Goal: Transaction & Acquisition: Purchase product/service

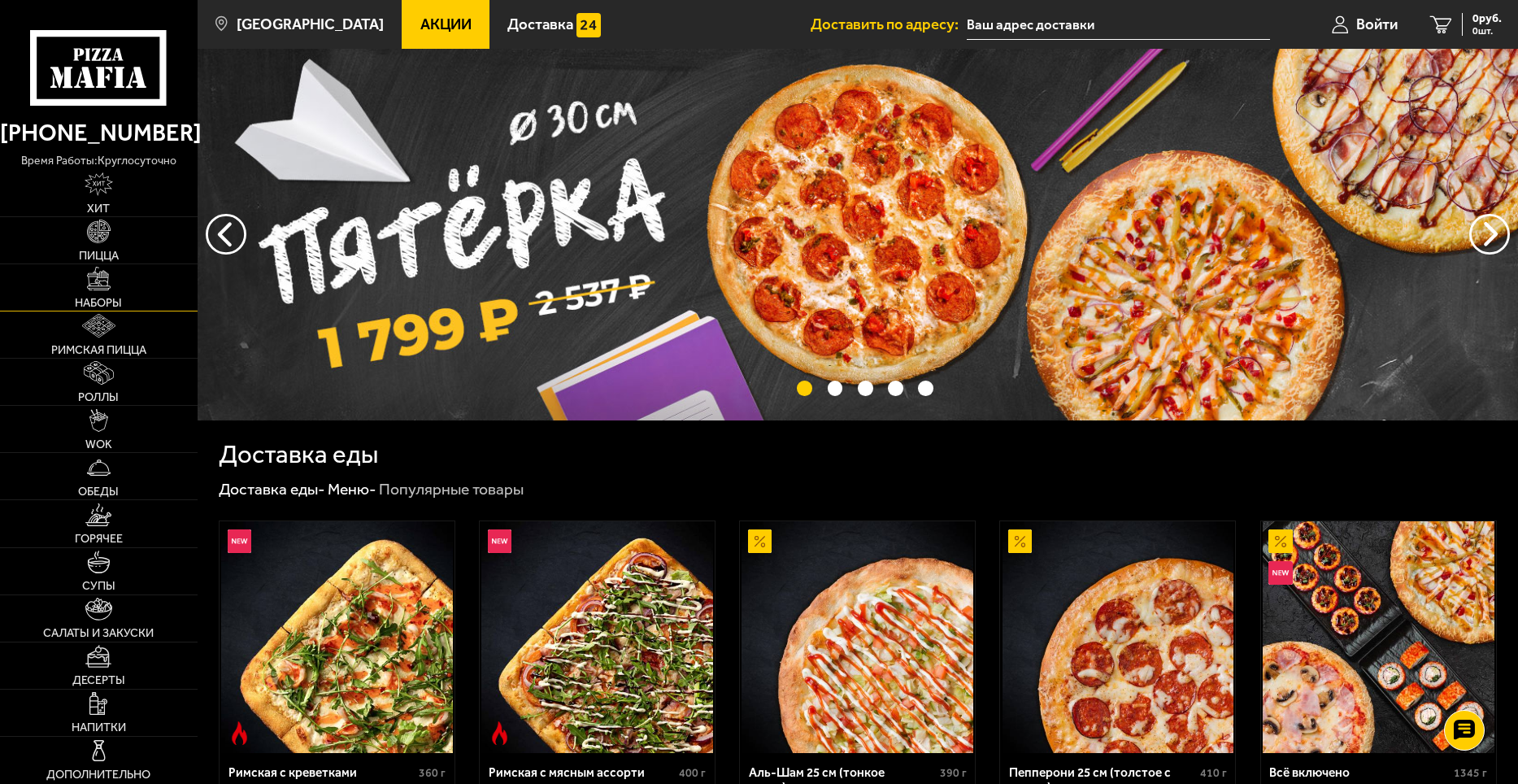
click at [114, 292] on link "Наборы" at bounding box center [98, 287] width 197 height 46
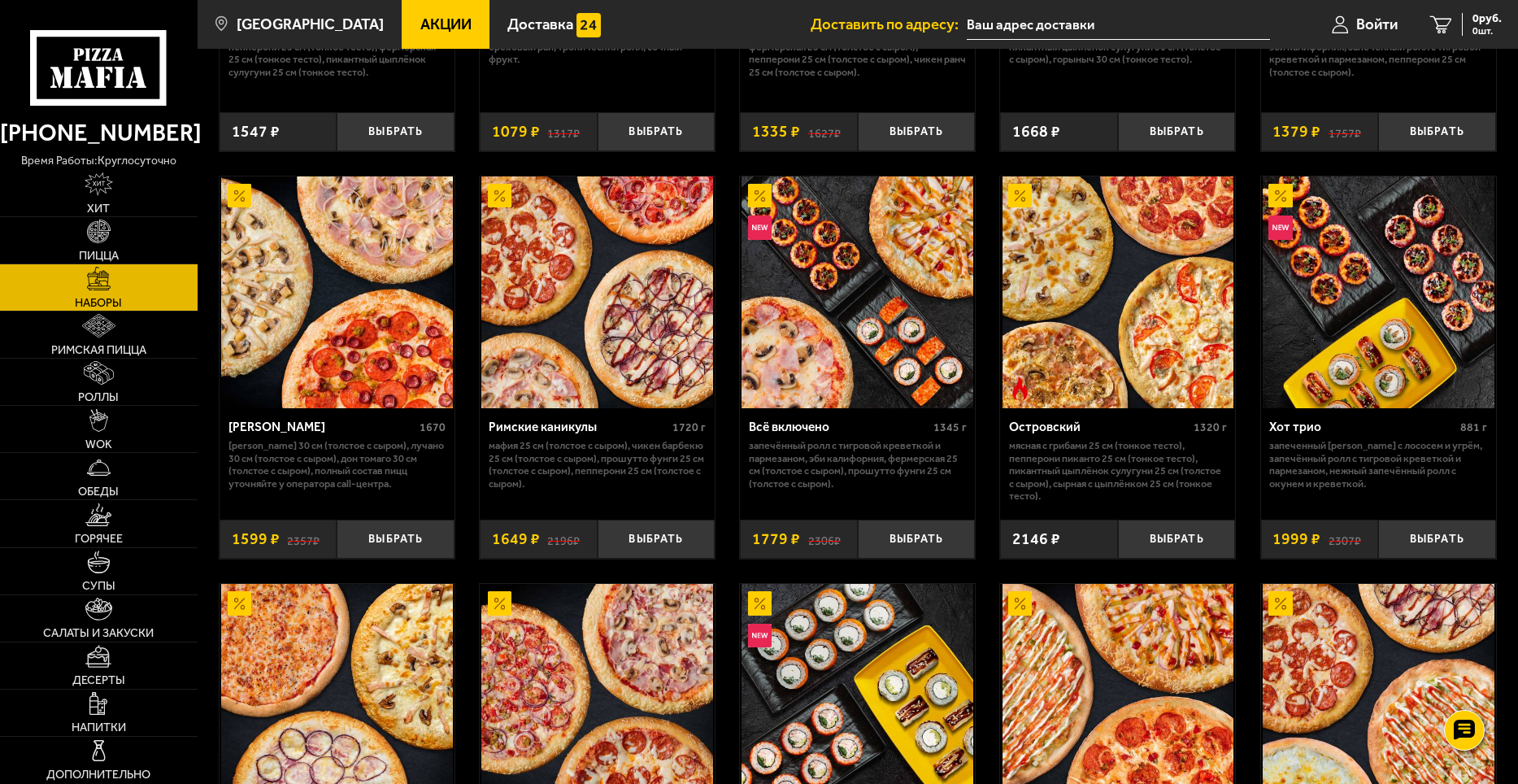
scroll to position [438, 0]
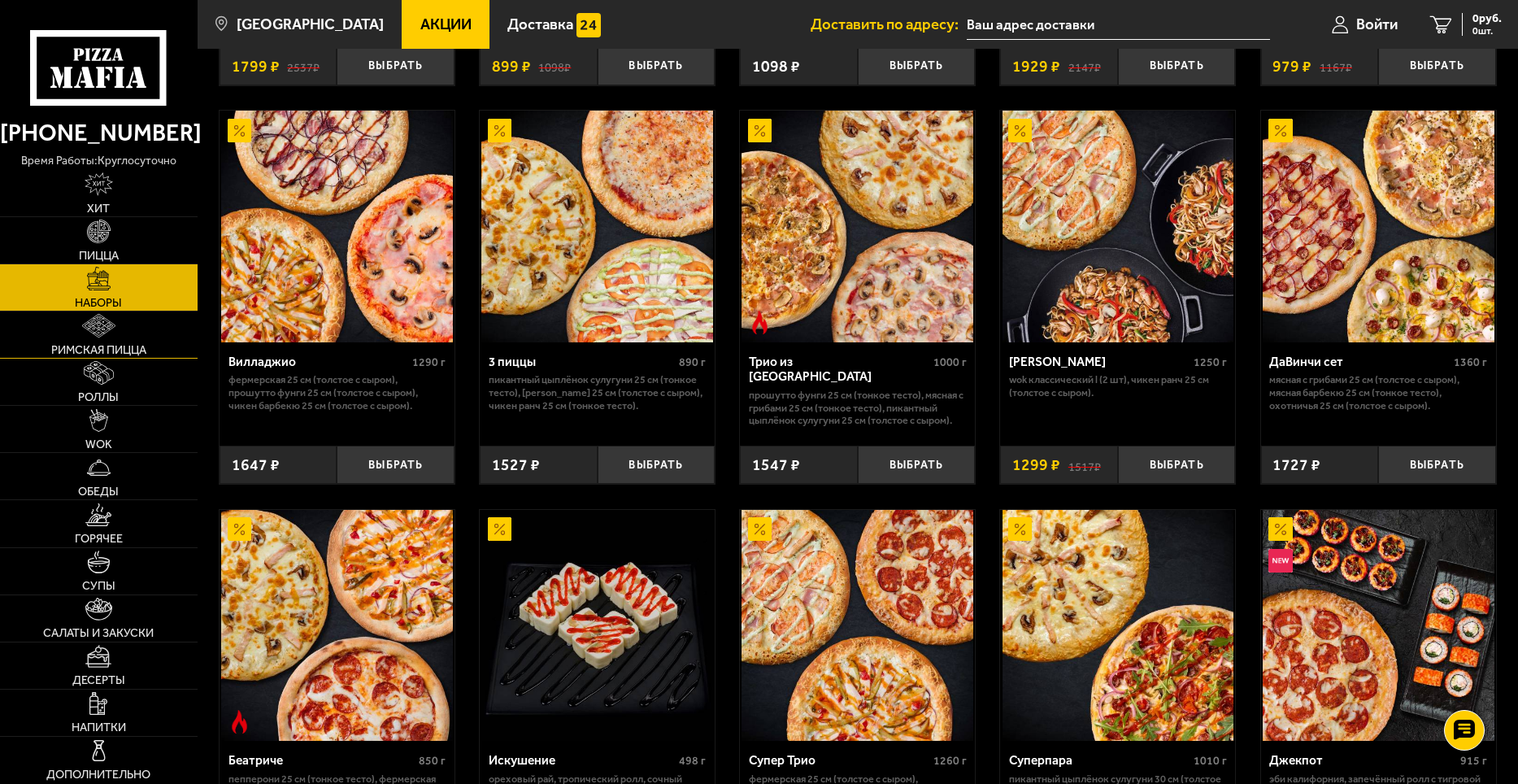
click at [94, 334] on img at bounding box center [98, 326] width 34 height 23
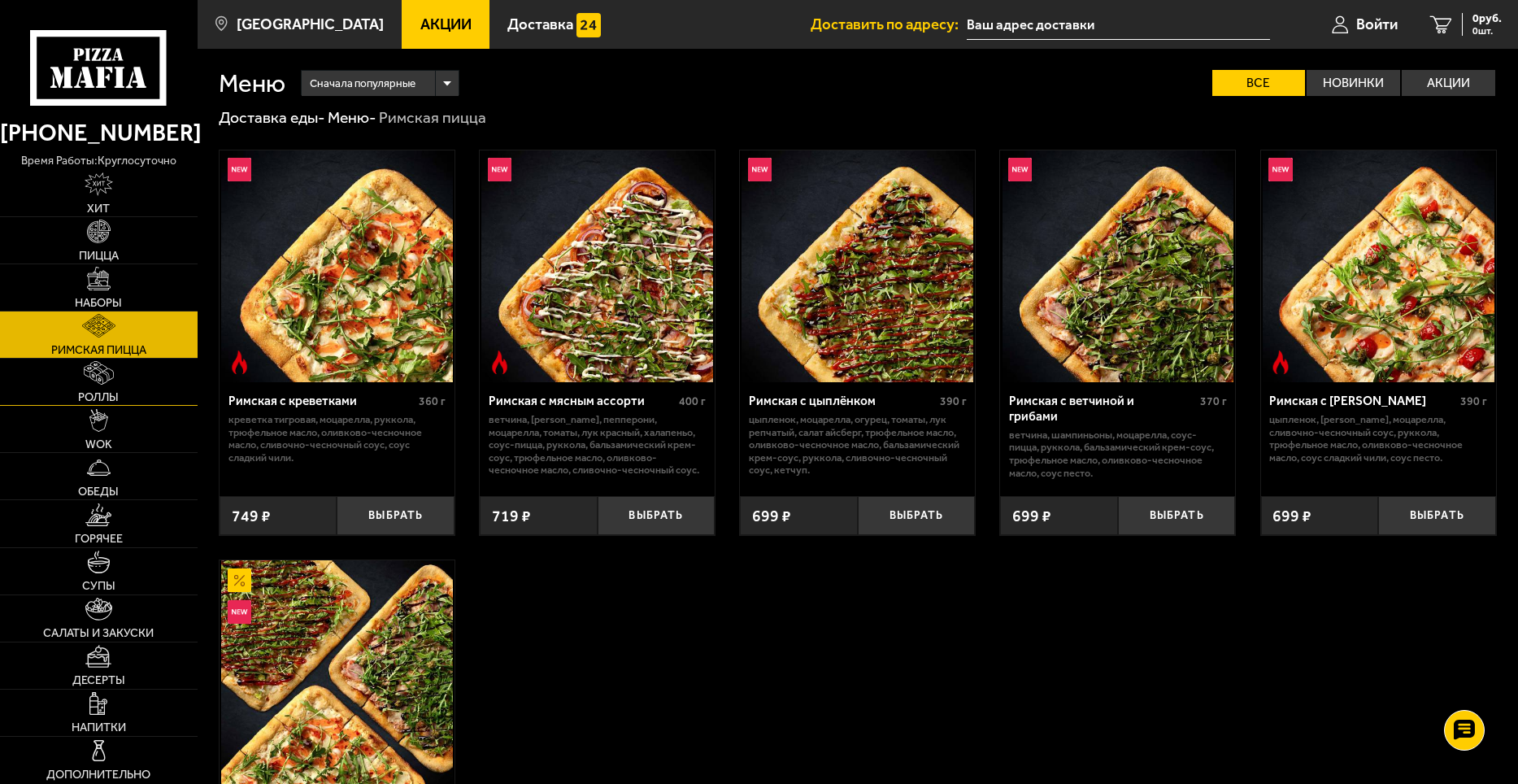
click at [118, 388] on link "Роллы" at bounding box center [98, 381] width 197 height 46
